Goal: Information Seeking & Learning: Learn about a topic

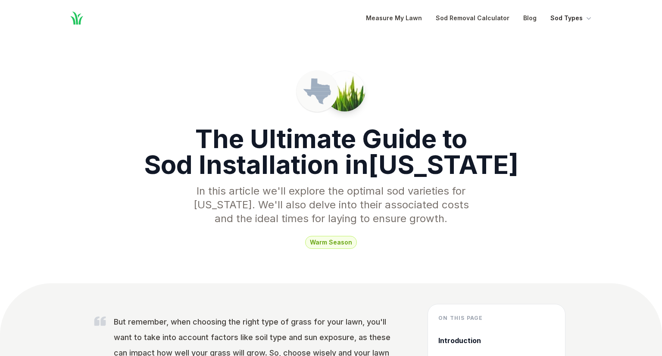
click at [591, 20] on icon "Global" at bounding box center [588, 18] width 9 height 9
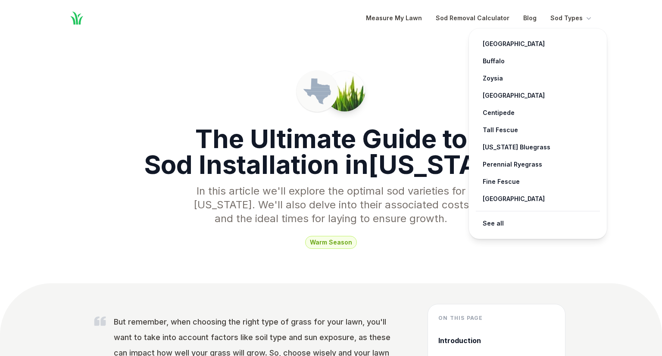
click at [431, 16] on div "Measure My Lawn Sod Removal Calculator Blog Sod Types [GEOGRAPHIC_DATA] → [GEOG…" at bounding box center [479, 18] width 227 height 10
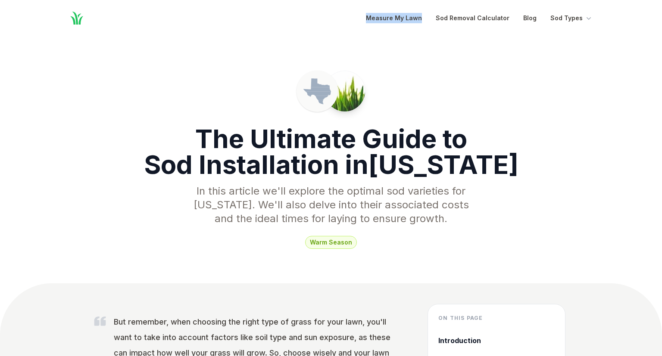
drag, startPoint x: 432, startPoint y: 16, endPoint x: 347, endPoint y: 51, distance: 91.6
click at [336, 159] on h1 "The Ultimate Guide to Sod Installation in [US_STATE]" at bounding box center [331, 152] width 662 height 52
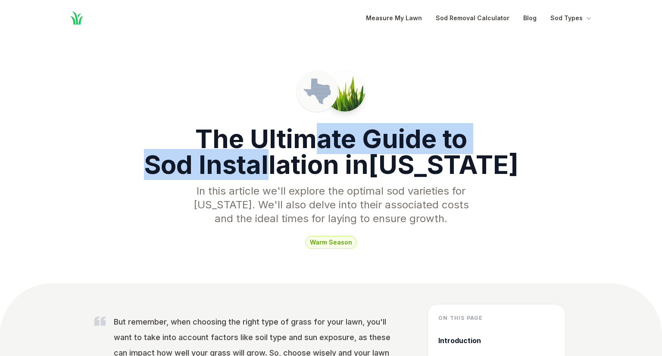
drag, startPoint x: 320, startPoint y: 148, endPoint x: 302, endPoint y: 160, distance: 20.8
click at [302, 160] on h1 "The Ultimate Guide to Sod Installation in [US_STATE]" at bounding box center [331, 152] width 662 height 52
drag, startPoint x: 292, startPoint y: 140, endPoint x: 286, endPoint y: 165, distance: 25.2
click at [286, 165] on h1 "The Ultimate Guide to Sod Installation in [US_STATE]" at bounding box center [331, 152] width 662 height 52
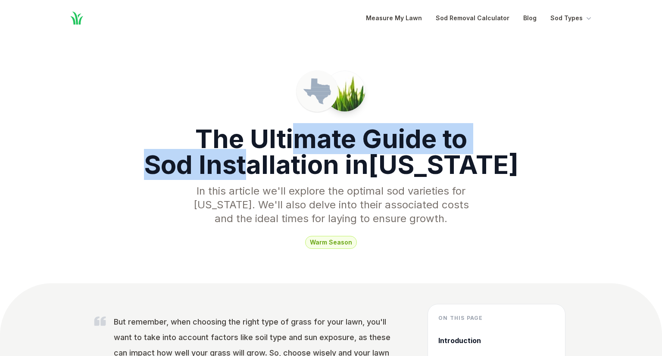
click at [286, 165] on h1 "The Ultimate Guide to Sod Installation in [US_STATE]" at bounding box center [331, 152] width 662 height 52
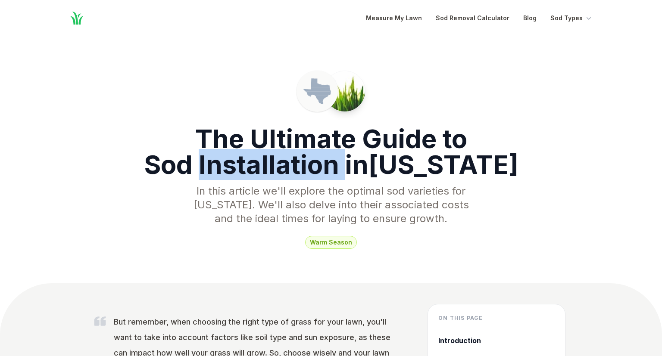
click at [286, 165] on h1 "The Ultimate Guide to Sod Installation in [US_STATE]" at bounding box center [331, 152] width 662 height 52
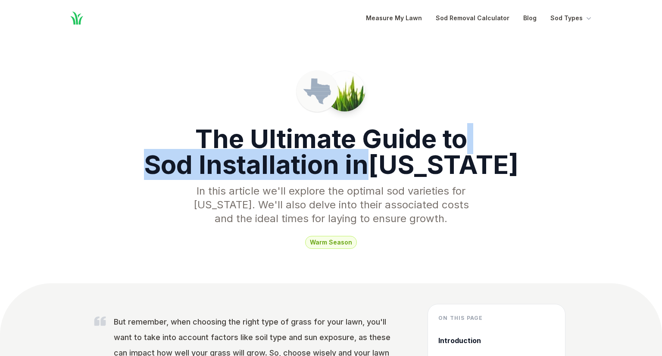
click at [286, 165] on h1 "The Ultimate Guide to Sod Installation in [US_STATE]" at bounding box center [331, 152] width 662 height 52
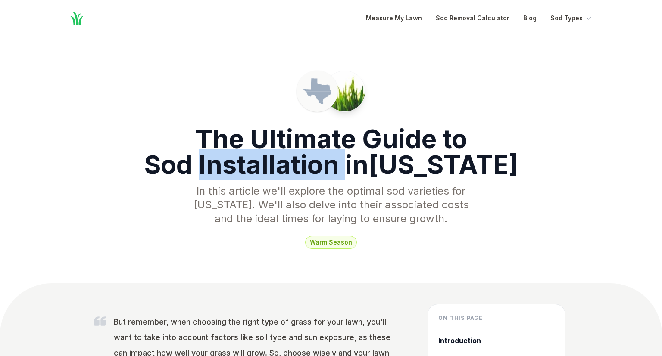
click at [286, 165] on h1 "The Ultimate Guide to Sod Installation in [US_STATE]" at bounding box center [331, 152] width 662 height 52
click at [310, 151] on h1 "The Ultimate Guide to Sod Installation in [US_STATE]" at bounding box center [331, 152] width 662 height 52
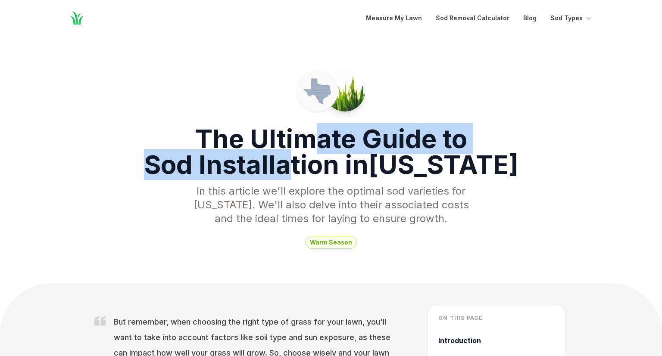
drag, startPoint x: 317, startPoint y: 138, endPoint x: 325, endPoint y: 168, distance: 31.3
click at [325, 168] on h1 "The Ultimate Guide to Sod Installation in [US_STATE]" at bounding box center [331, 152] width 662 height 52
drag, startPoint x: 350, startPoint y: 154, endPoint x: 348, endPoint y: 162, distance: 8.5
click at [348, 162] on h1 "The Ultimate Guide to Sod Installation in [US_STATE]" at bounding box center [331, 152] width 662 height 52
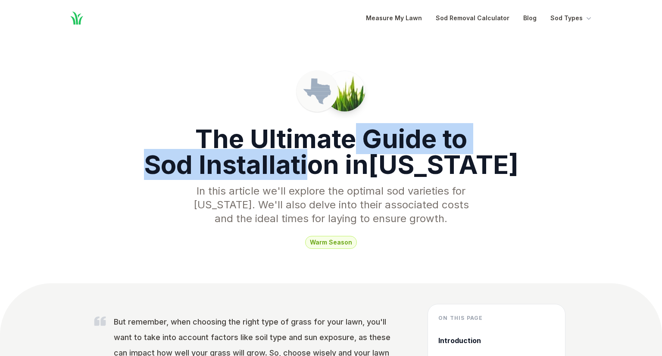
click at [348, 162] on h1 "The Ultimate Guide to Sod Installation in [US_STATE]" at bounding box center [331, 152] width 662 height 52
